Goal: Navigation & Orientation: Find specific page/section

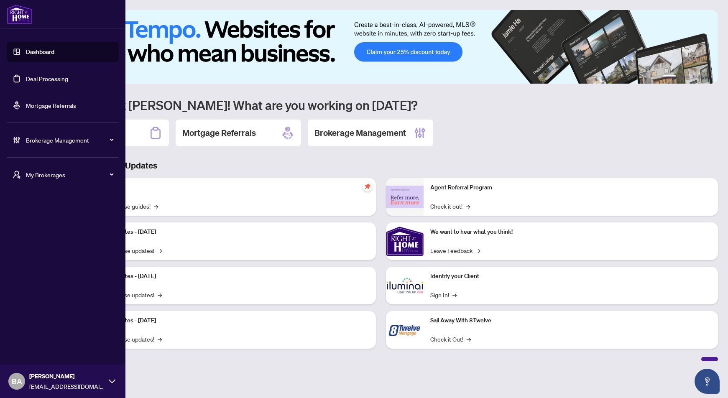
click at [48, 173] on span "My Brokerages" at bounding box center [69, 174] width 87 height 9
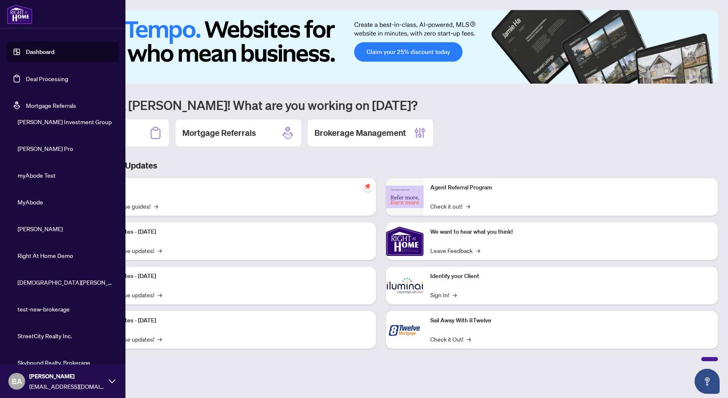
scroll to position [138, 0]
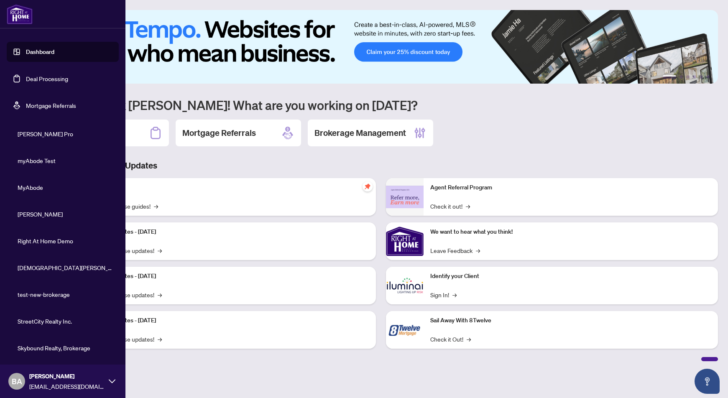
click at [64, 349] on span "Skybound Realty, Brokerage" at bounding box center [65, 347] width 95 height 9
